Goal: Information Seeking & Learning: Understand process/instructions

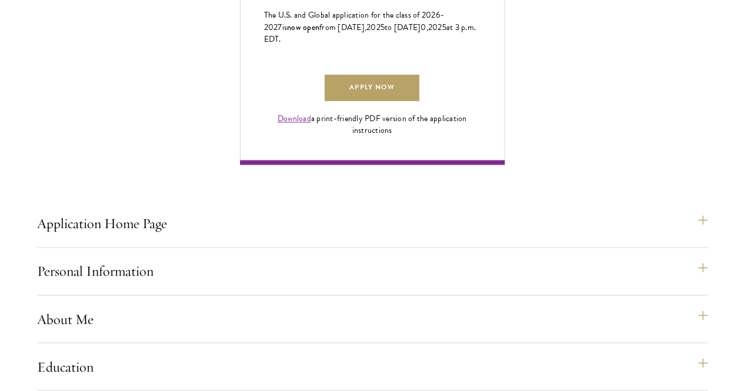
scroll to position [823, 0]
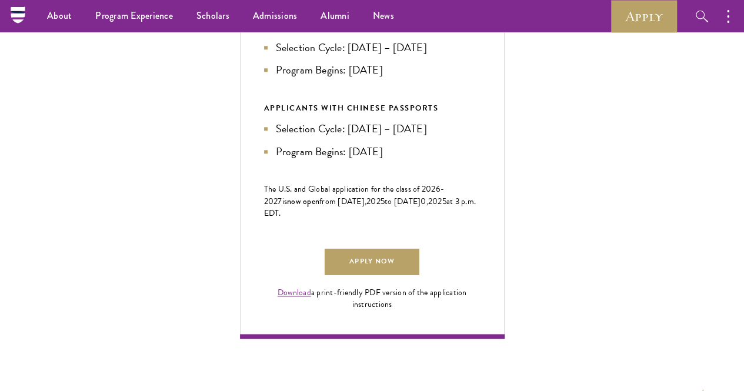
scroll to position [588, 0]
